Goal: Check status: Check status

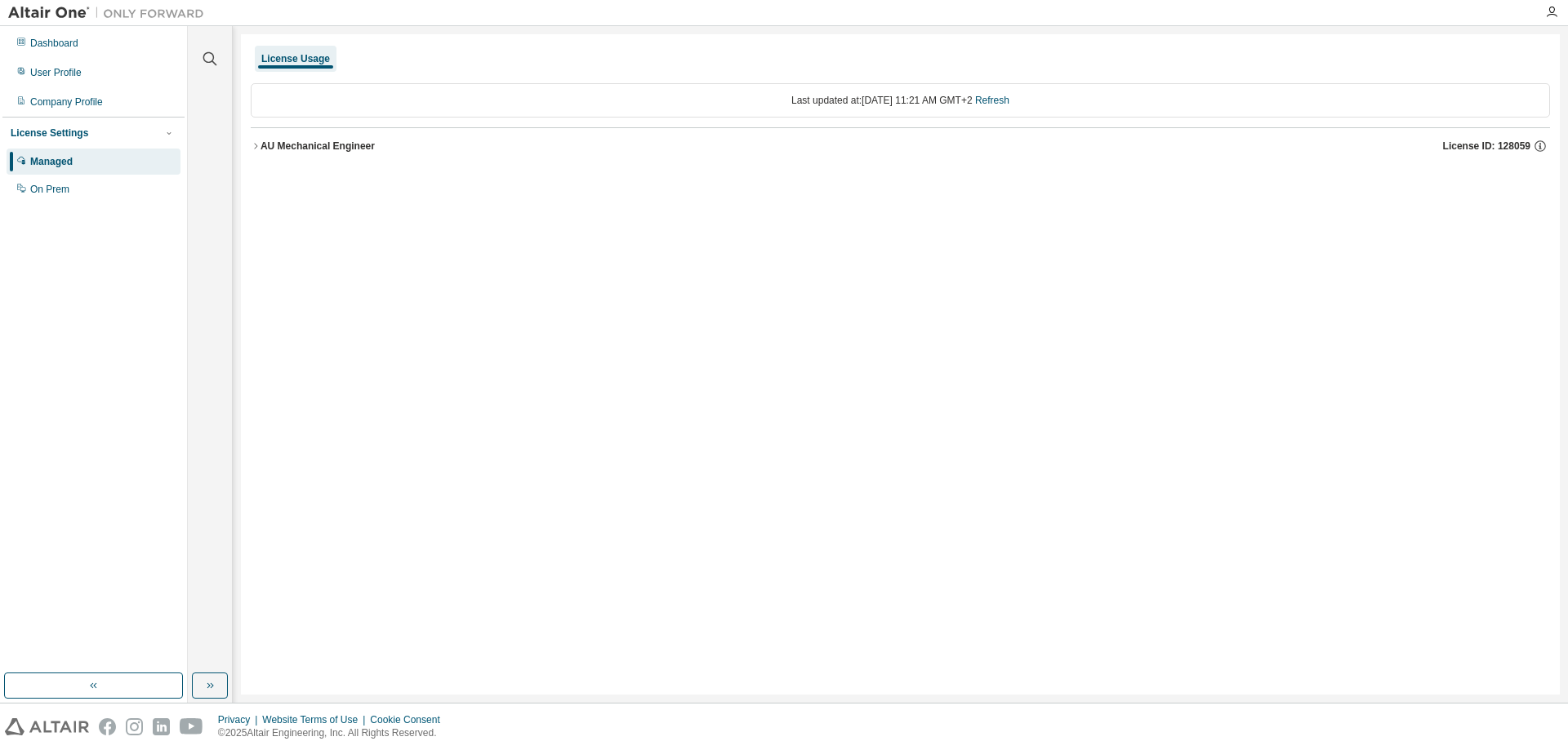
click at [260, 148] on div "AU Mechanical Engineer" at bounding box center [318, 146] width 115 height 13
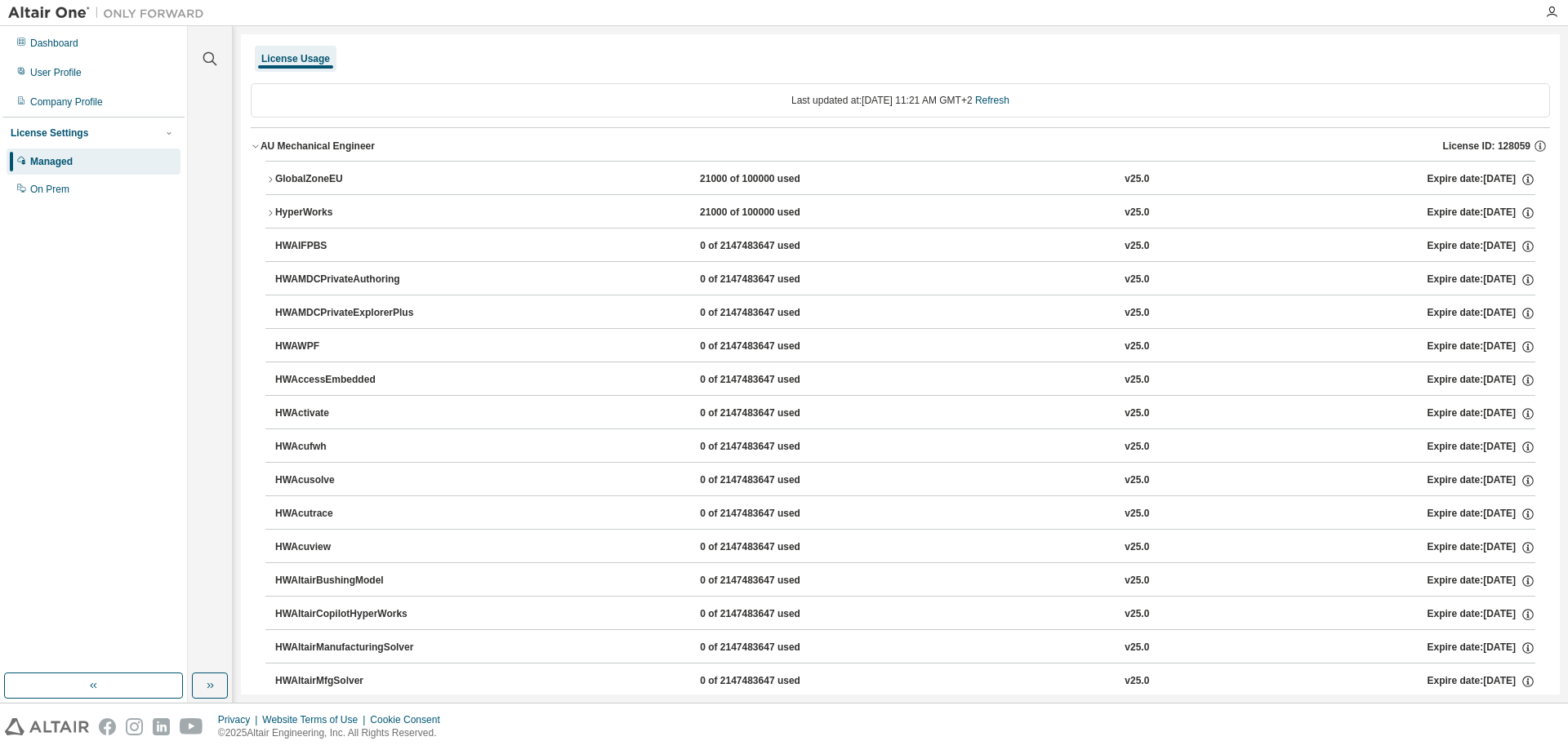
click at [279, 178] on div "GlobalZoneEU" at bounding box center [349, 180] width 147 height 15
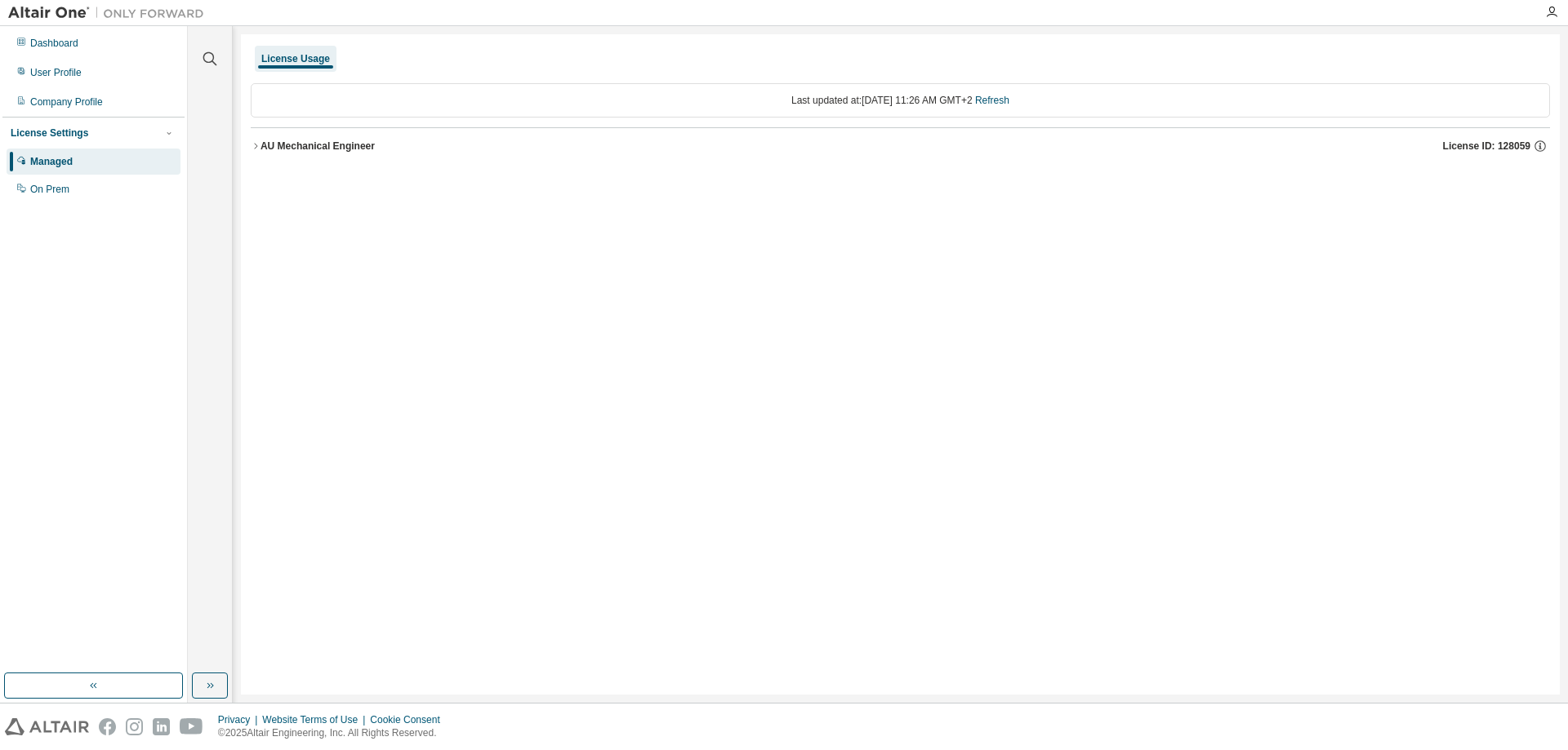
click at [273, 141] on div "AU Mechanical Engineer" at bounding box center [318, 146] width 115 height 13
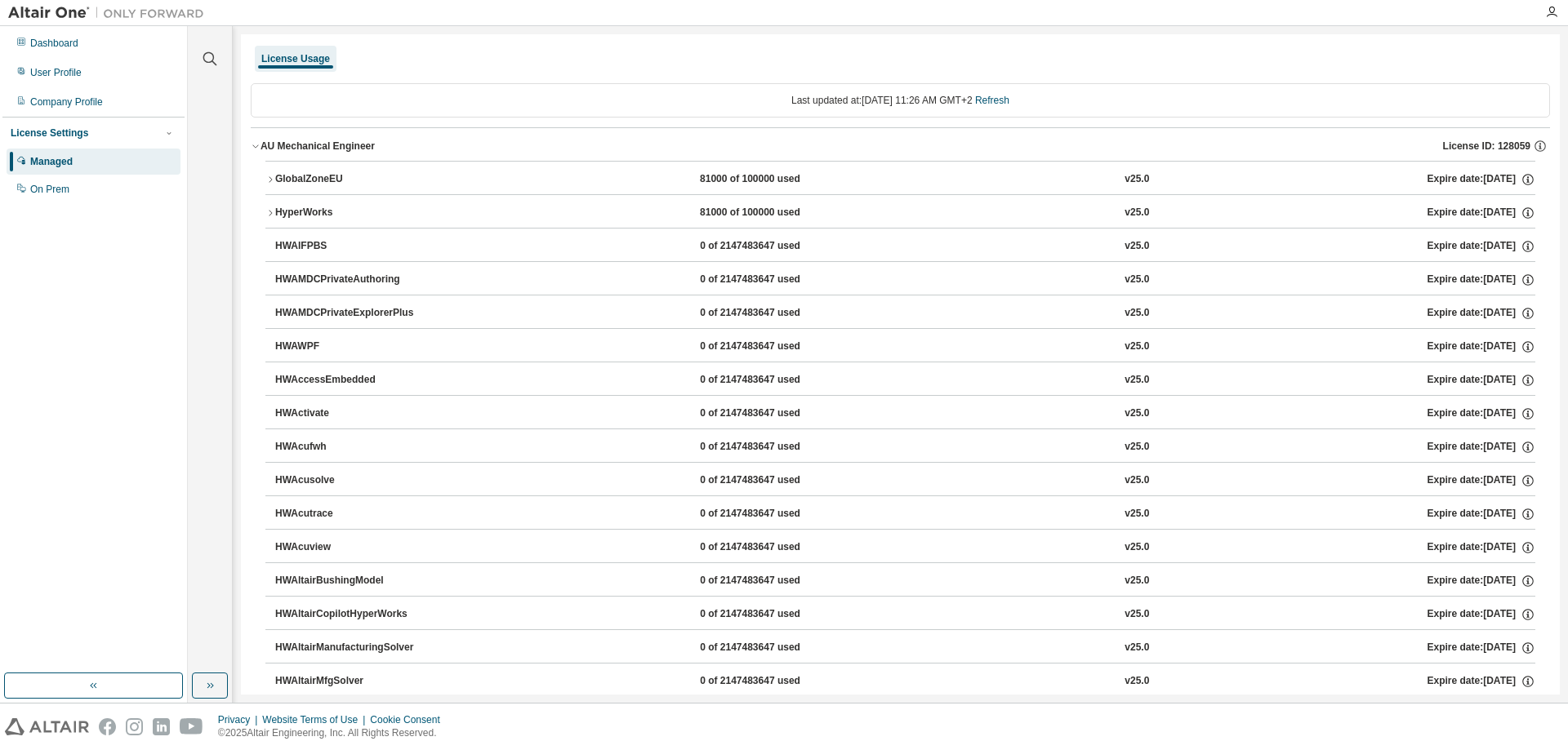
click at [315, 174] on div "GlobalZoneEU" at bounding box center [349, 180] width 147 height 15
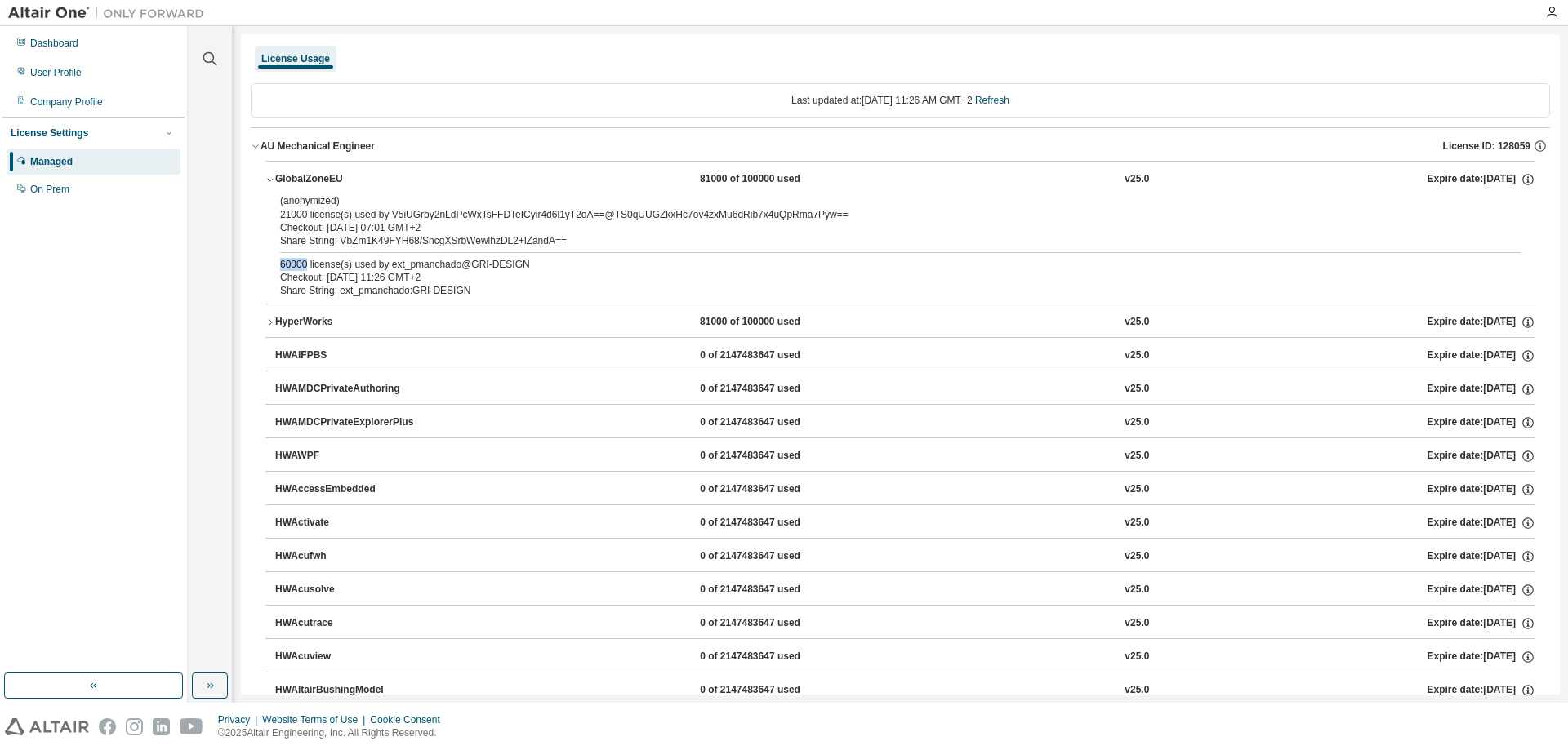
drag, startPoint x: 306, startPoint y: 267, endPoint x: 272, endPoint y: 267, distance: 34.0
click at [272, 267] on div "(anonymized) 21000 license(s) used by V5iUGrby2nLdPcWxTsFFDTeICyir4d6l1yT2oA==@…" at bounding box center [900, 249] width 1270 height 110
